Goal: Check status: Check status

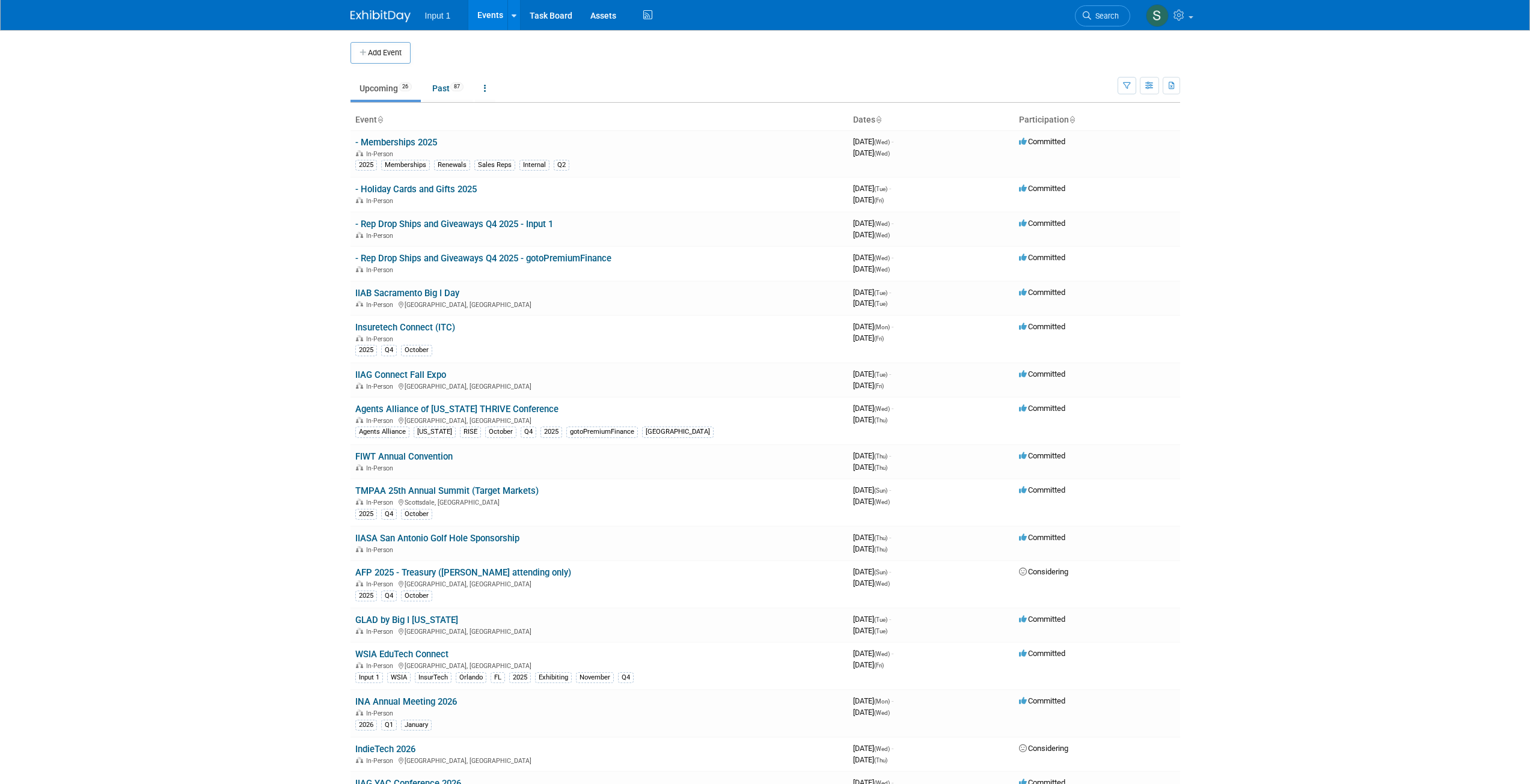
drag, startPoint x: 397, startPoint y: 329, endPoint x: 395, endPoint y: 350, distance: 21.1
click at [395, 330] on link "Insuretech Connect (ITC)" at bounding box center [405, 327] width 99 height 11
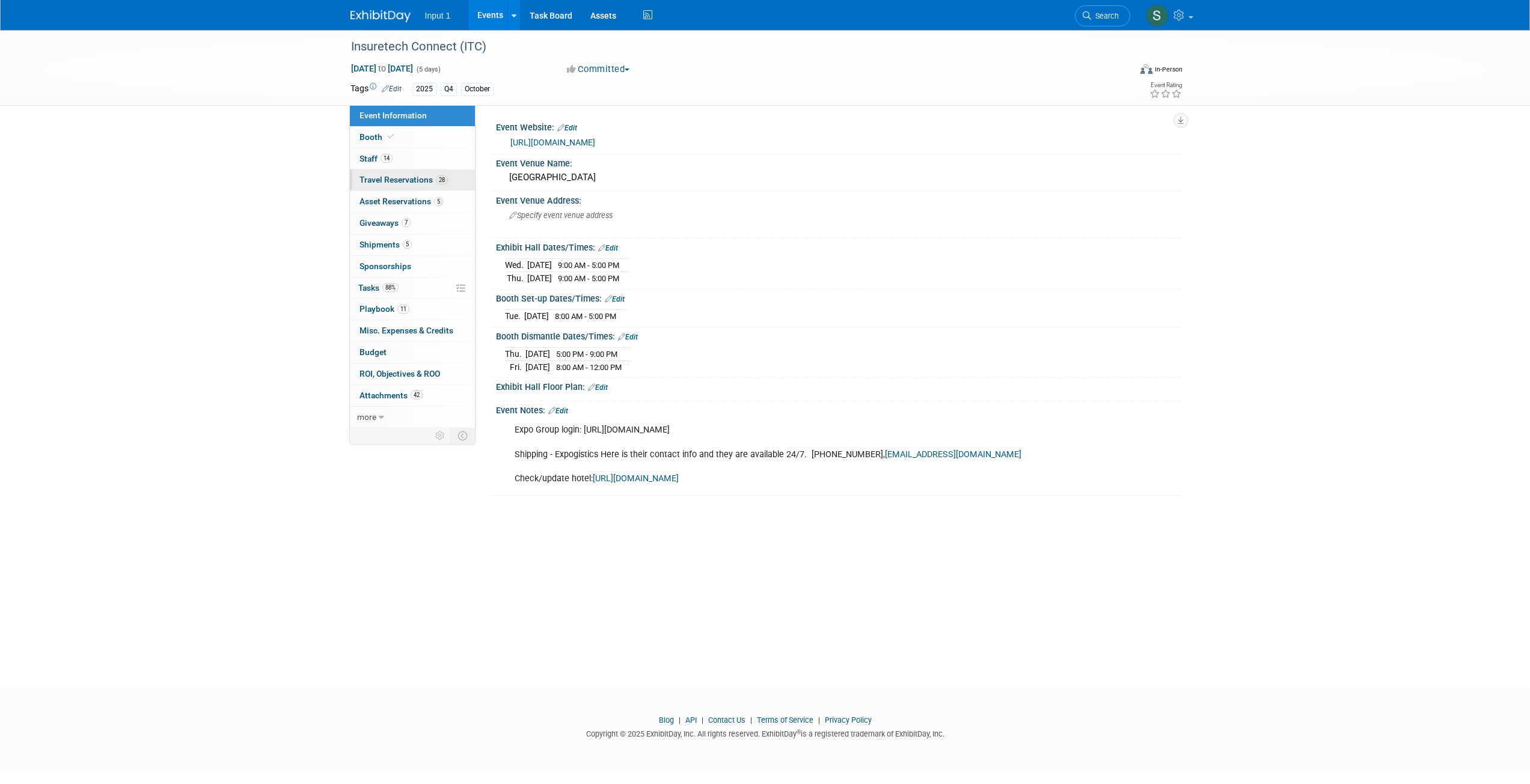
click at [401, 184] on link "28 Travel Reservations 28" at bounding box center [412, 180] width 125 height 21
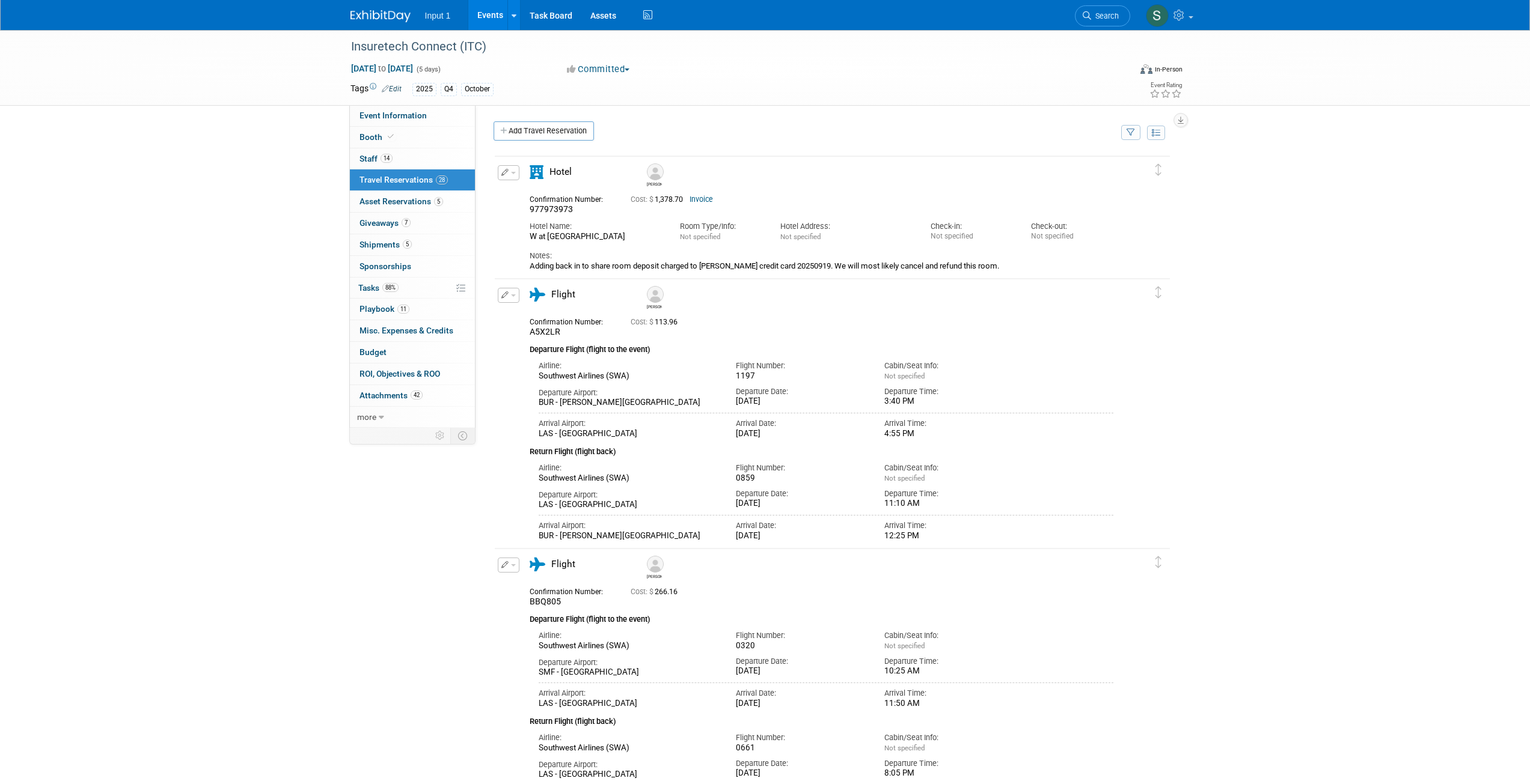
click at [1134, 136] on icon "button" at bounding box center [1131, 133] width 9 height 8
drag, startPoint x: 1035, startPoint y: 171, endPoint x: 1036, endPoint y: 178, distance: 7.1
click at [1035, 173] on select "-- Select Traveler -- All reservation with no one tagged [PERSON_NAME] [PERSON_…" at bounding box center [1056, 169] width 149 height 17
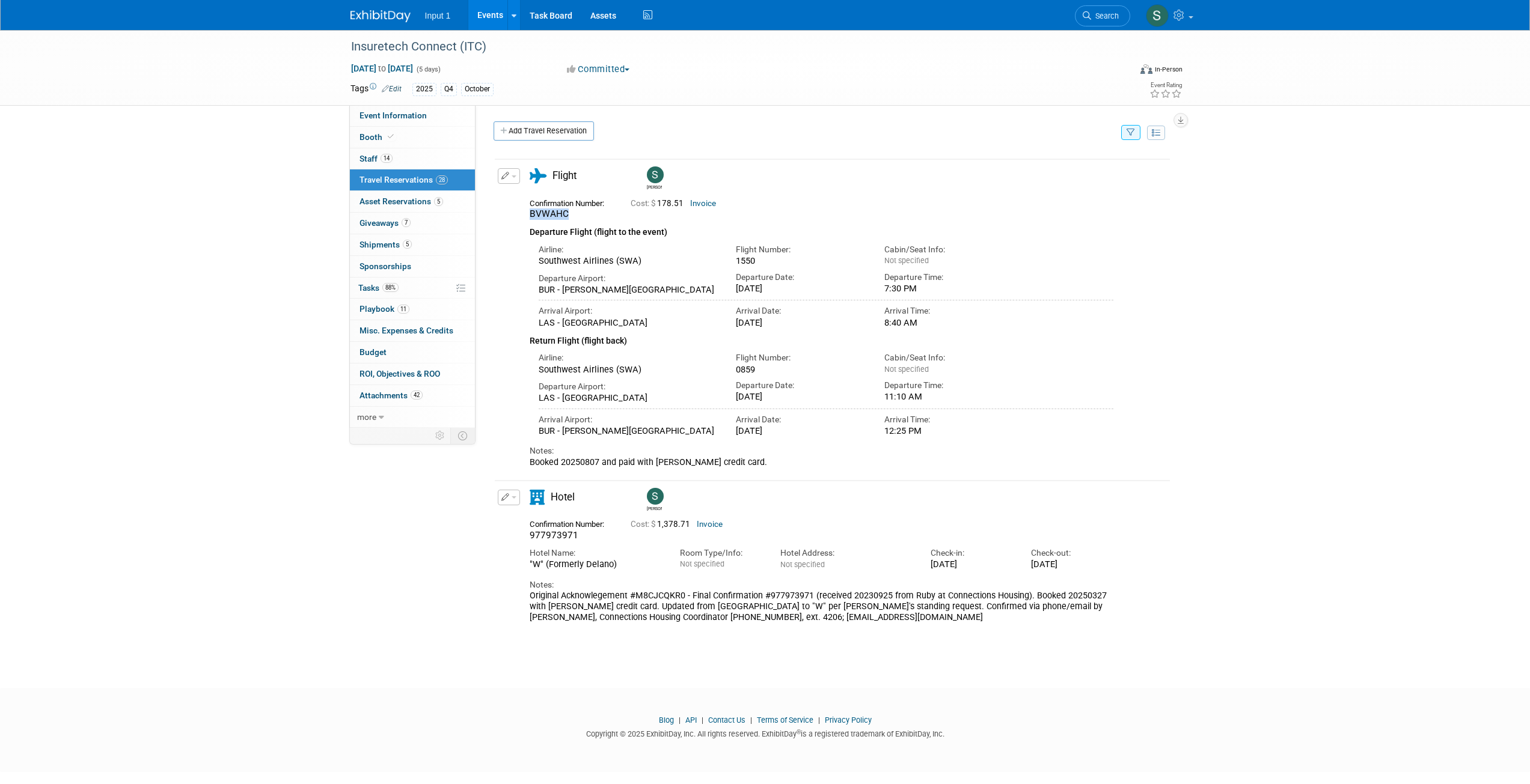
drag, startPoint x: 567, startPoint y: 216, endPoint x: 527, endPoint y: 221, distance: 40.3
click at [527, 221] on div "Confirmation Number: BVWAHC" at bounding box center [571, 208] width 101 height 25
copy span "BVWAHC"
